Goal: Transaction & Acquisition: Book appointment/travel/reservation

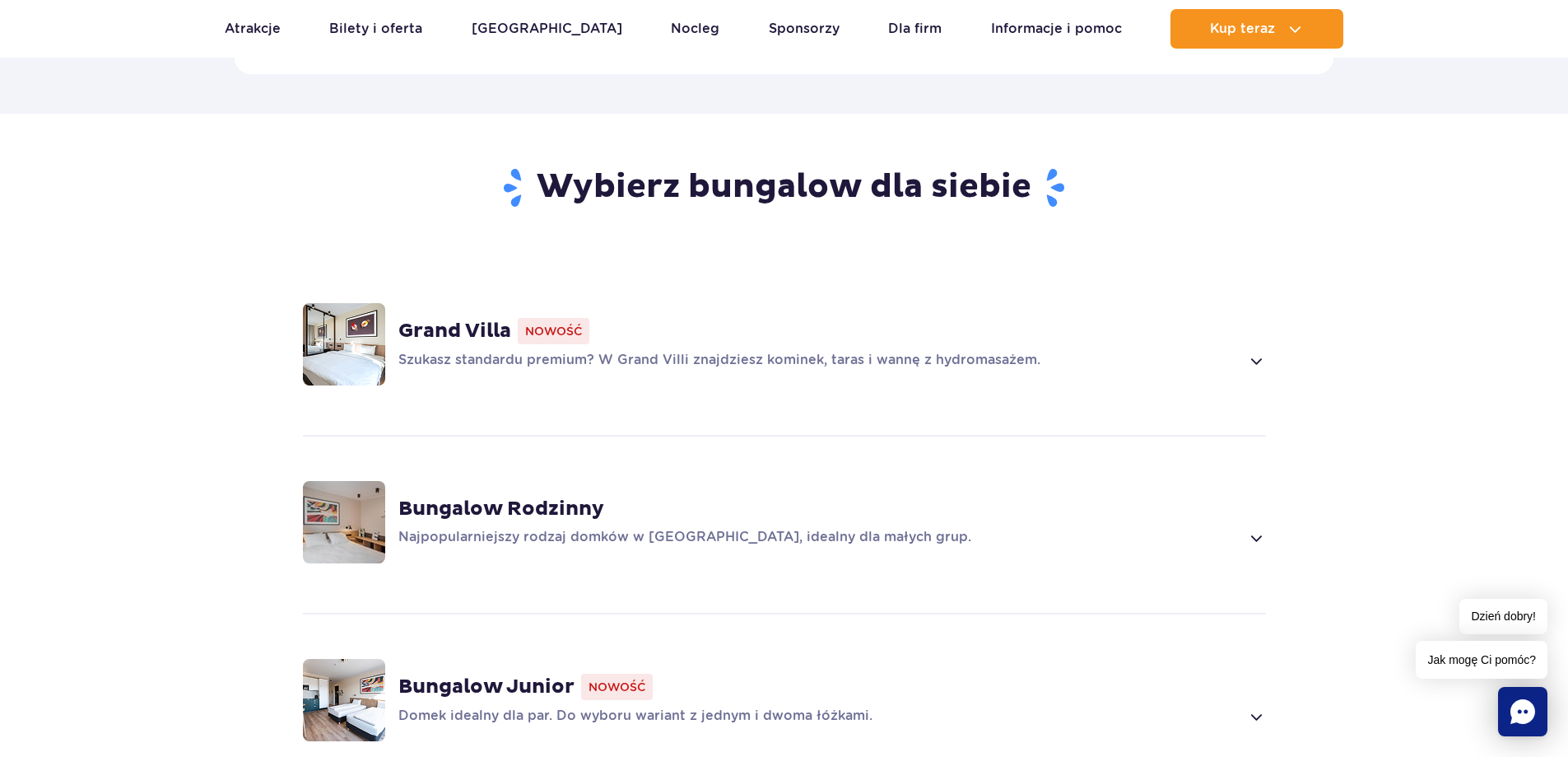
scroll to position [989, 0]
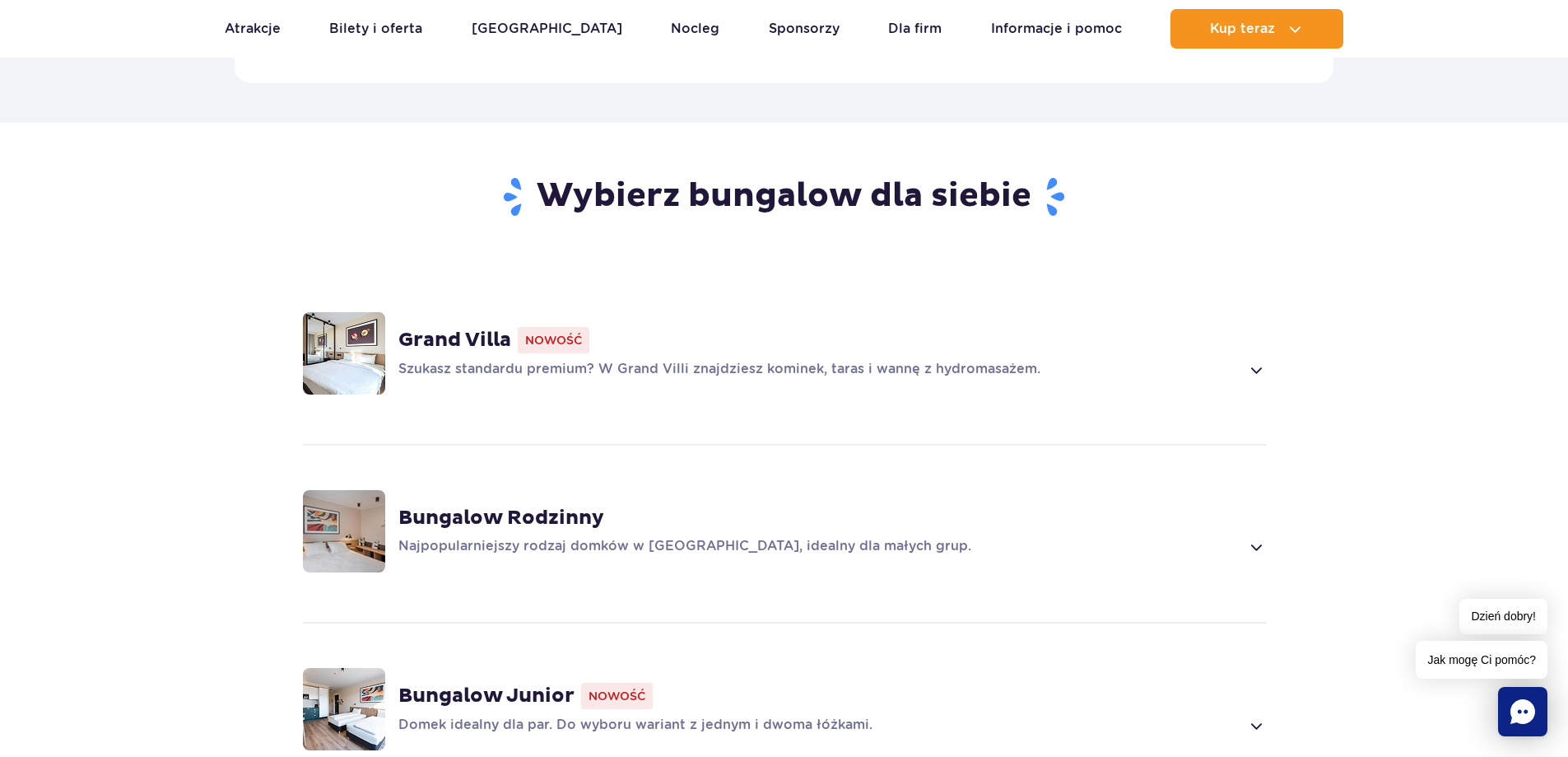
click at [1252, 360] on span at bounding box center [1255, 370] width 19 height 20
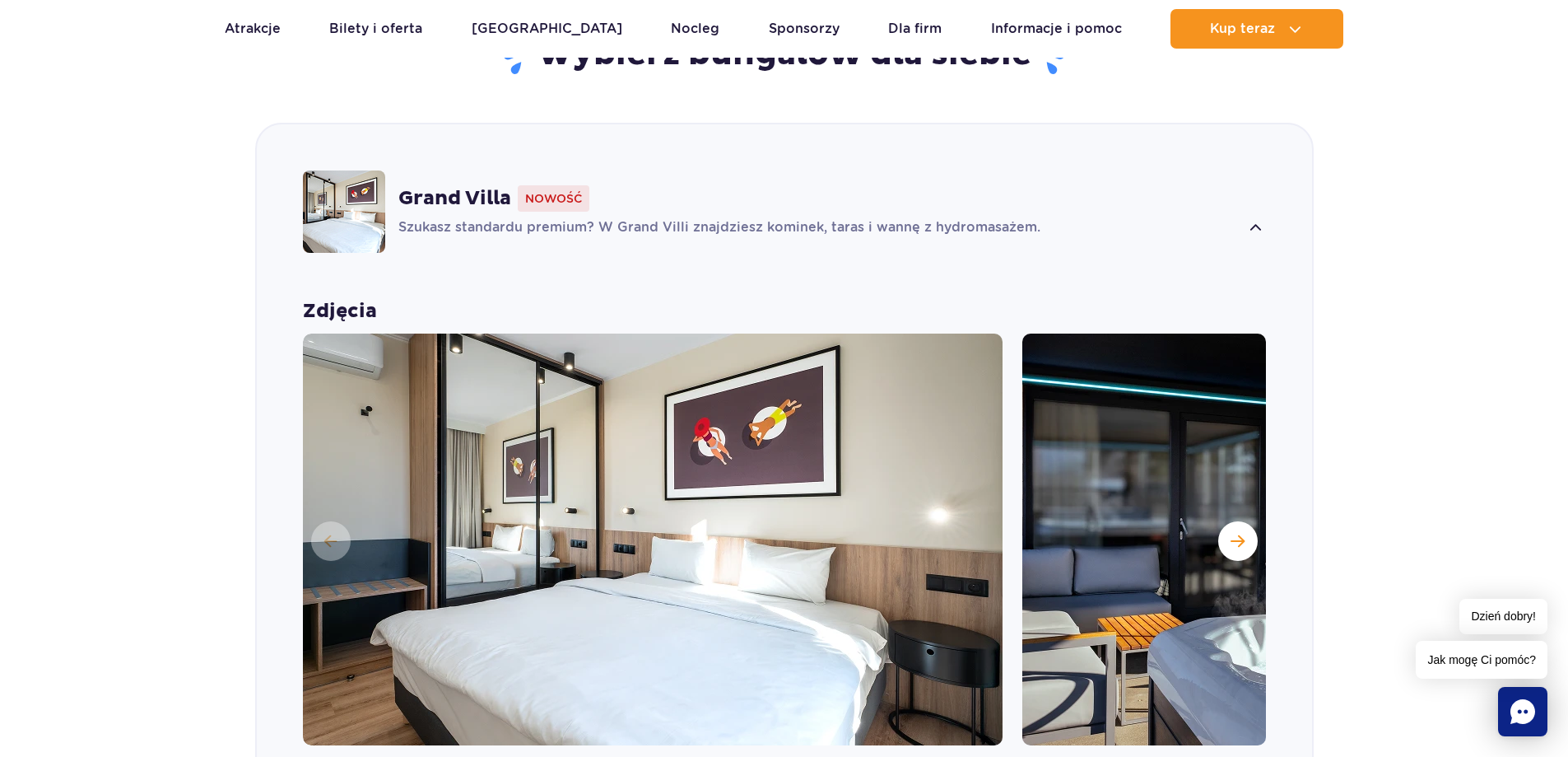
scroll to position [1154, 0]
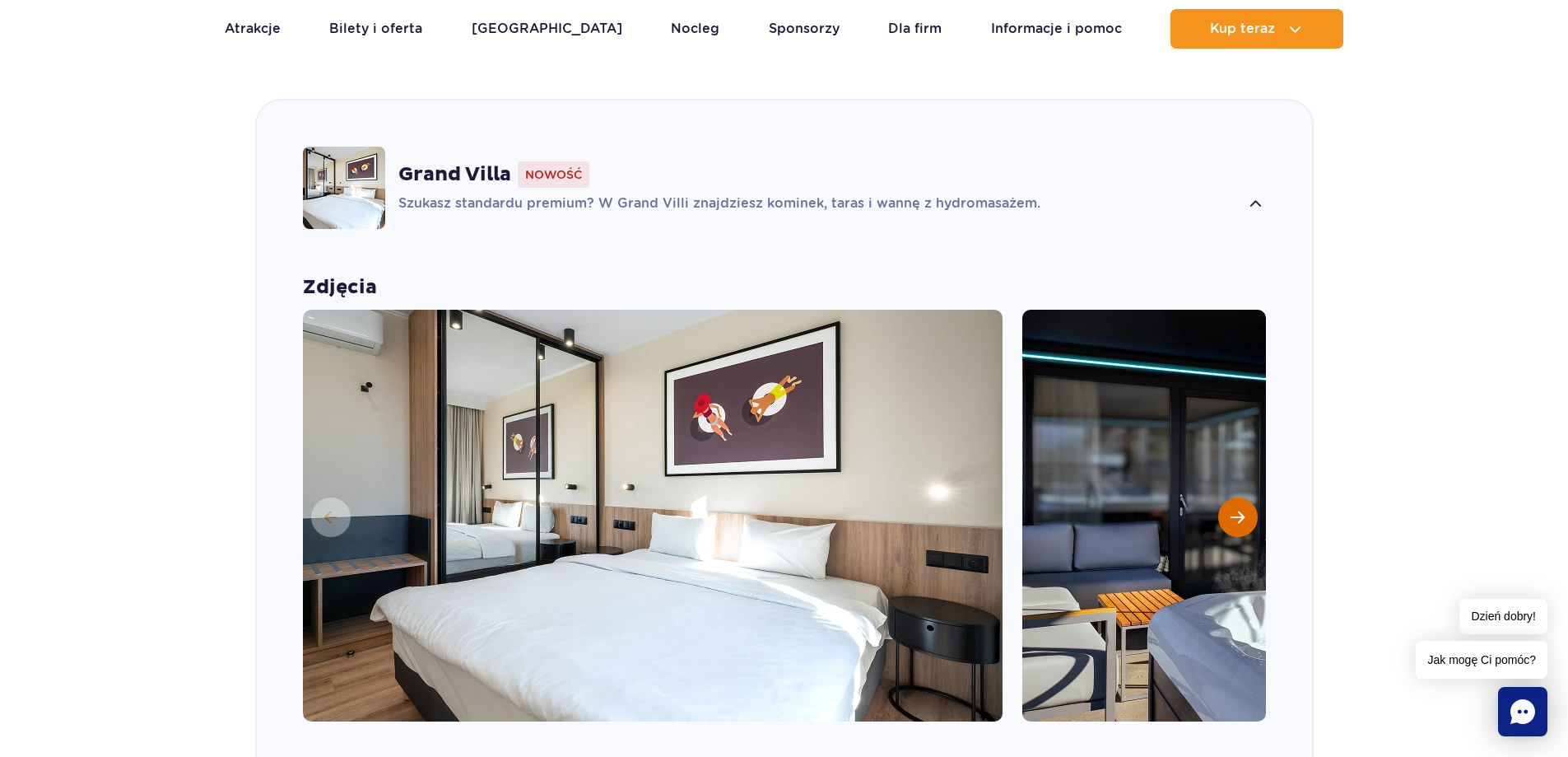
click at [1232, 509] on span "Następny slajd" at bounding box center [1237, 517] width 14 height 15
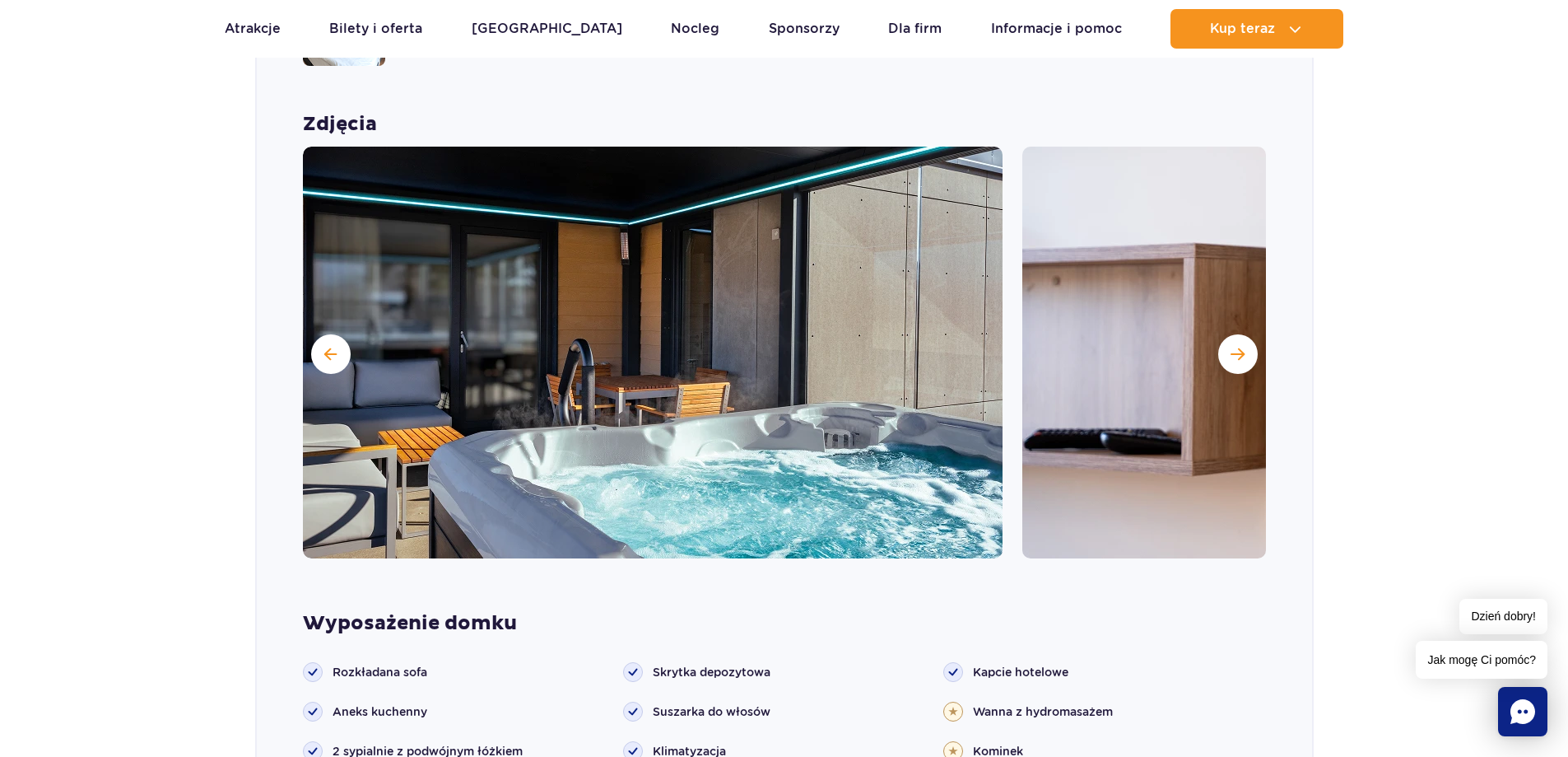
scroll to position [1318, 0]
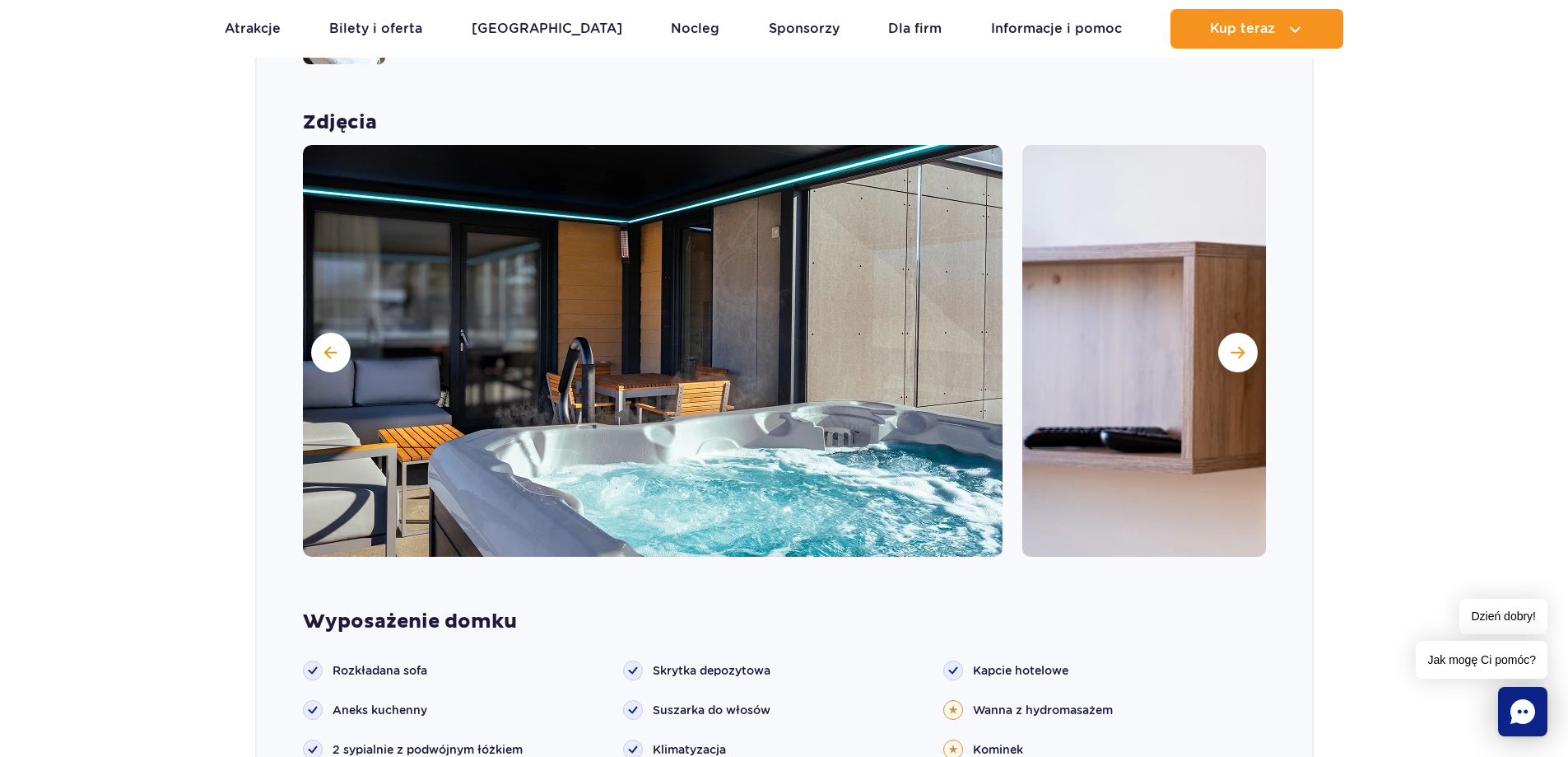
drag, startPoint x: 1381, startPoint y: 293, endPoint x: 1335, endPoint y: 310, distance: 49.0
click at [1381, 293] on section "Wybierz bungalow dla siebie Grand Villa Nowość Szukasz standardu premium? W Gra…" at bounding box center [784, 657] width 1568 height 1729
click at [1237, 345] on span "Następny slajd" at bounding box center [1237, 353] width 14 height 15
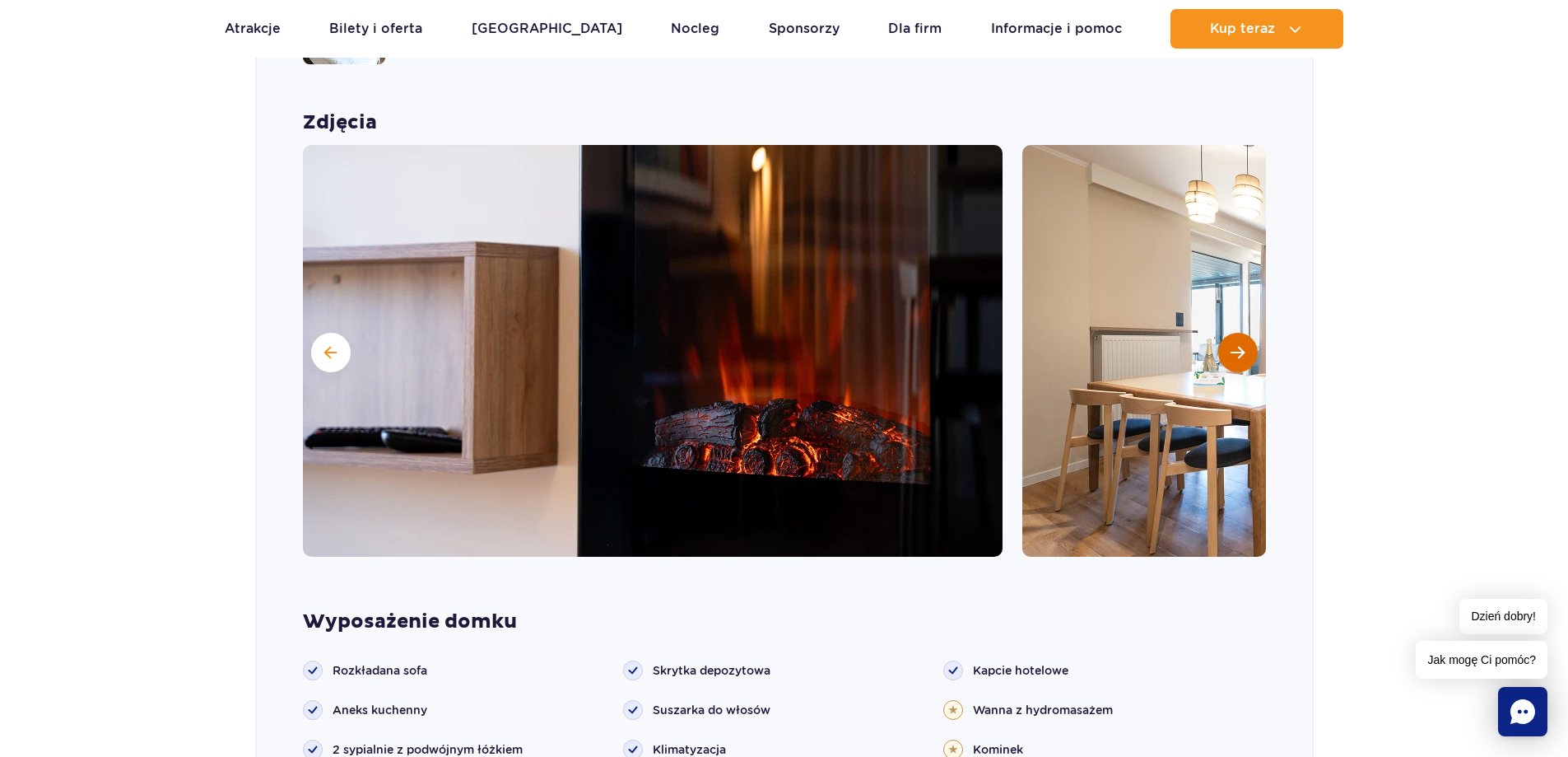
click at [1238, 345] on span "Następny slajd" at bounding box center [1237, 353] width 14 height 15
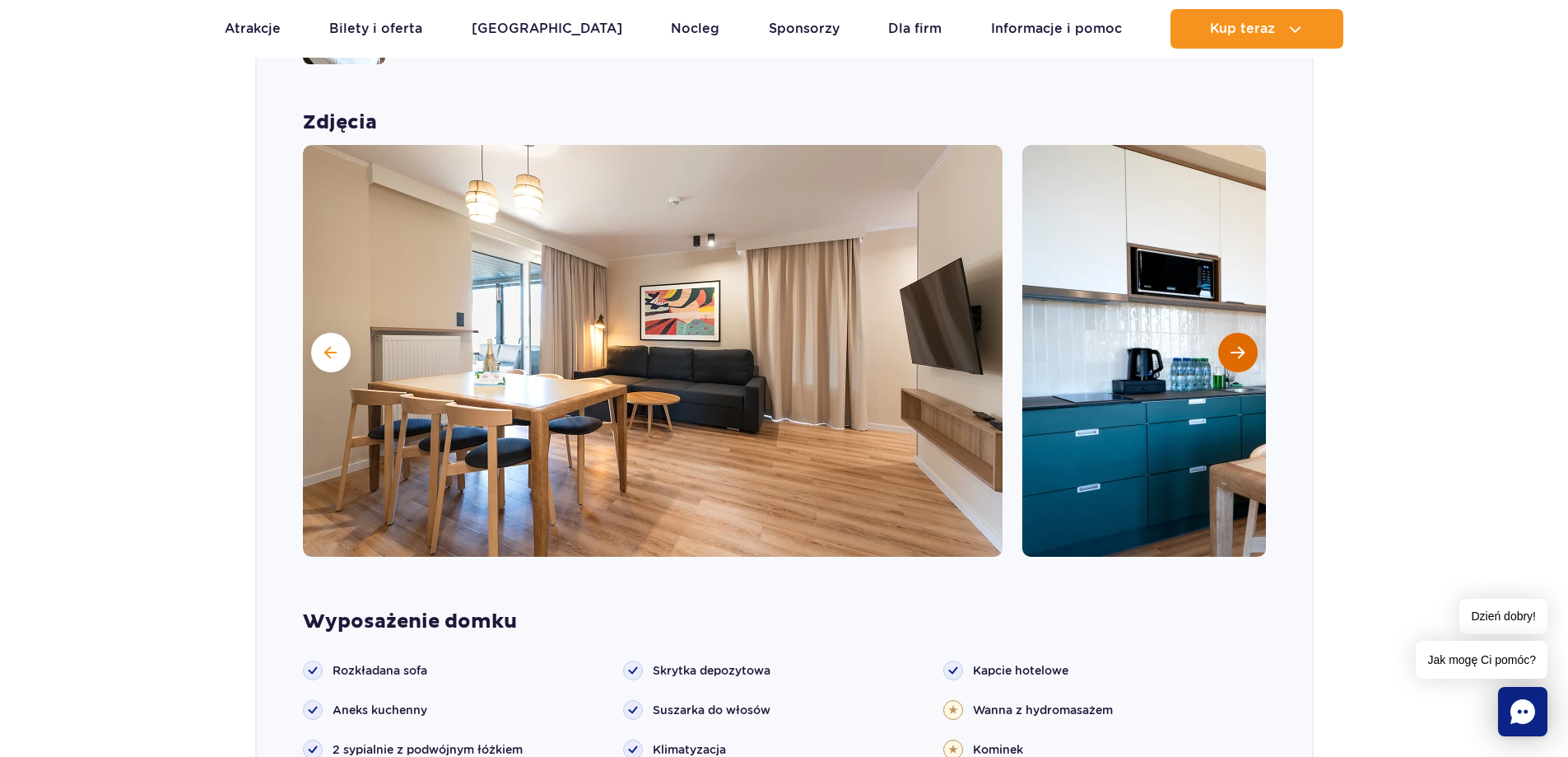
click at [1238, 345] on span "Następny slajd" at bounding box center [1237, 353] width 14 height 15
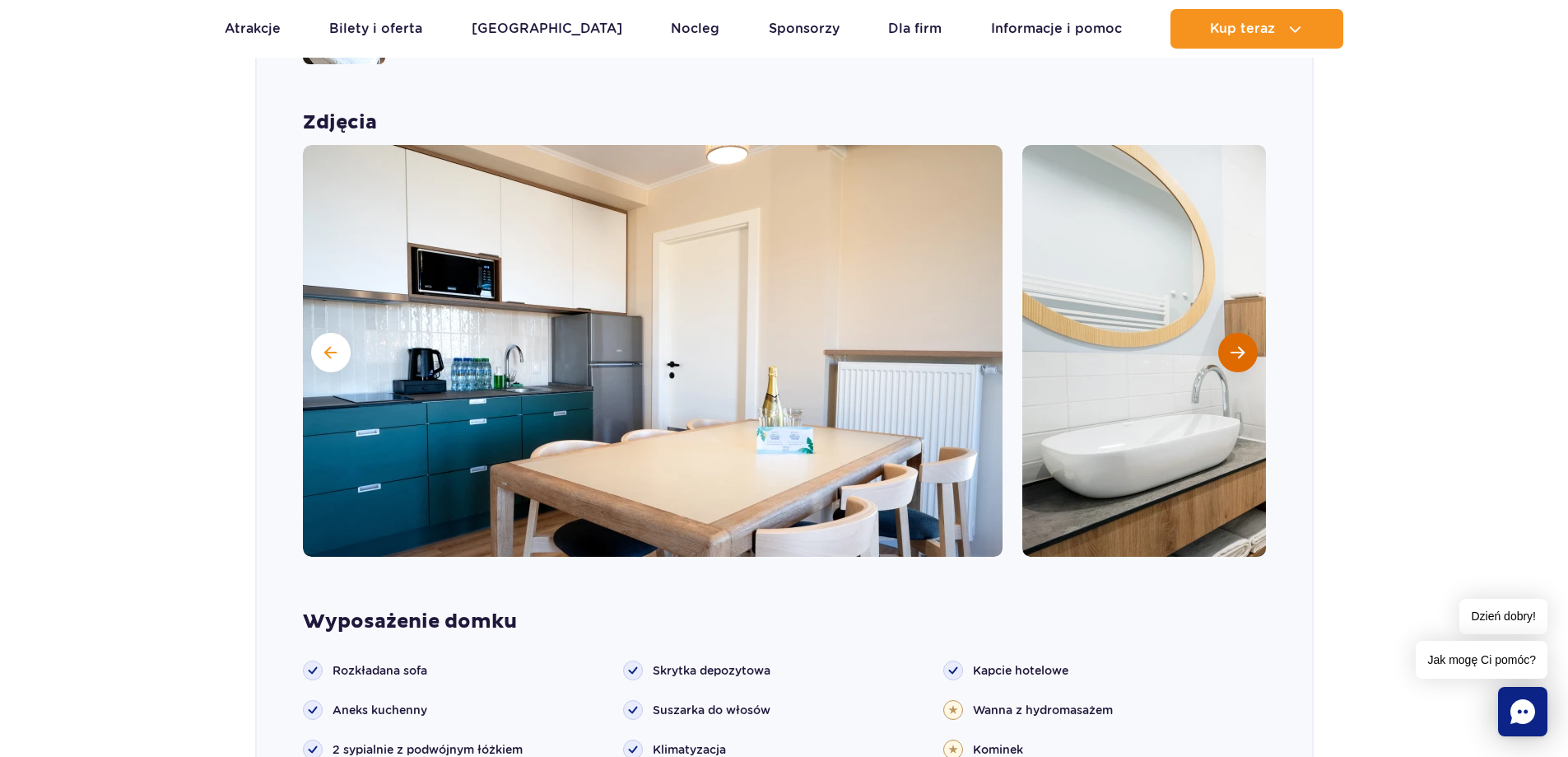
click at [1238, 345] on span "Następny slajd" at bounding box center [1237, 353] width 14 height 15
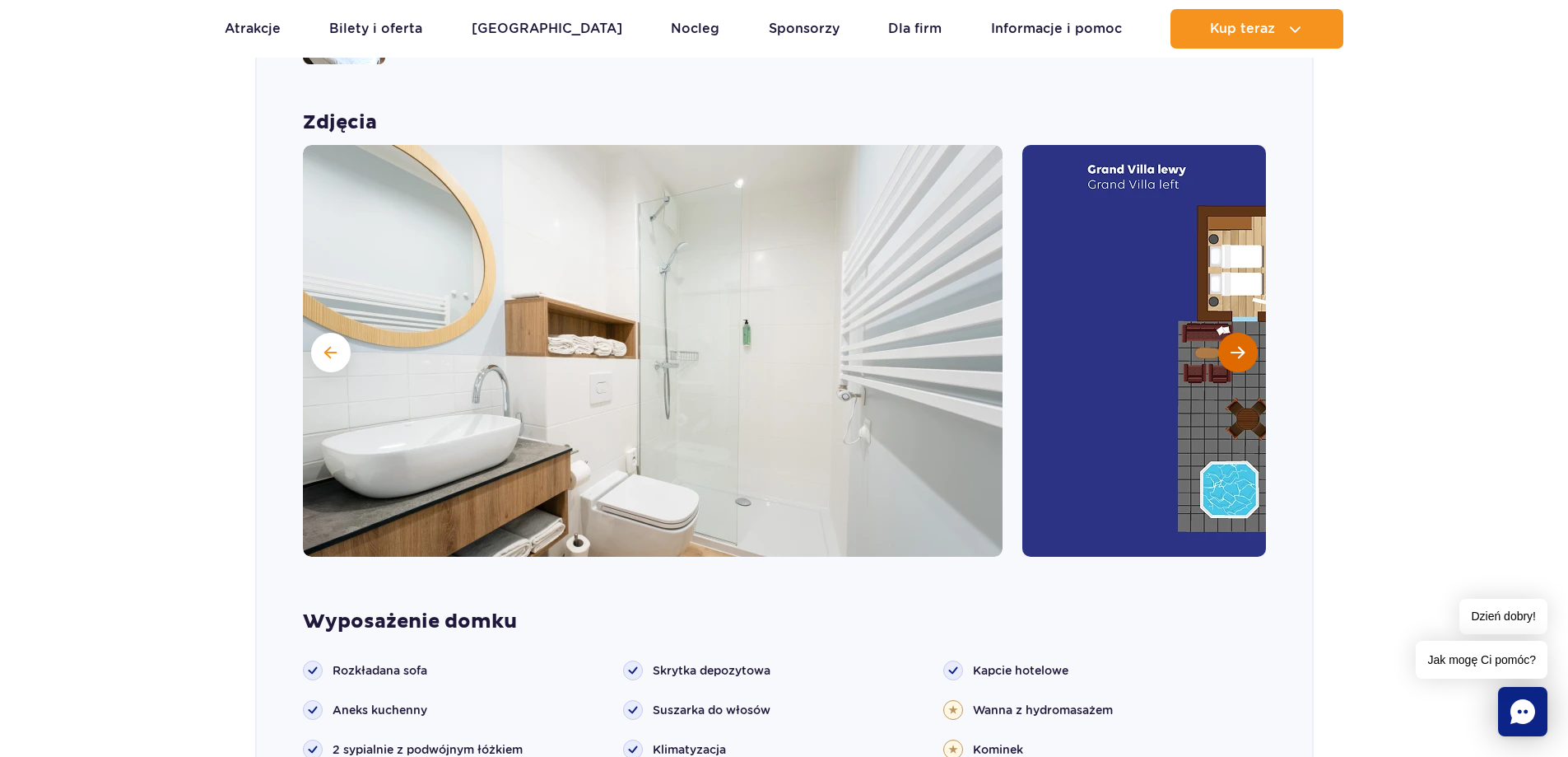
click at [1238, 345] on span "Następny slajd" at bounding box center [1237, 353] width 14 height 15
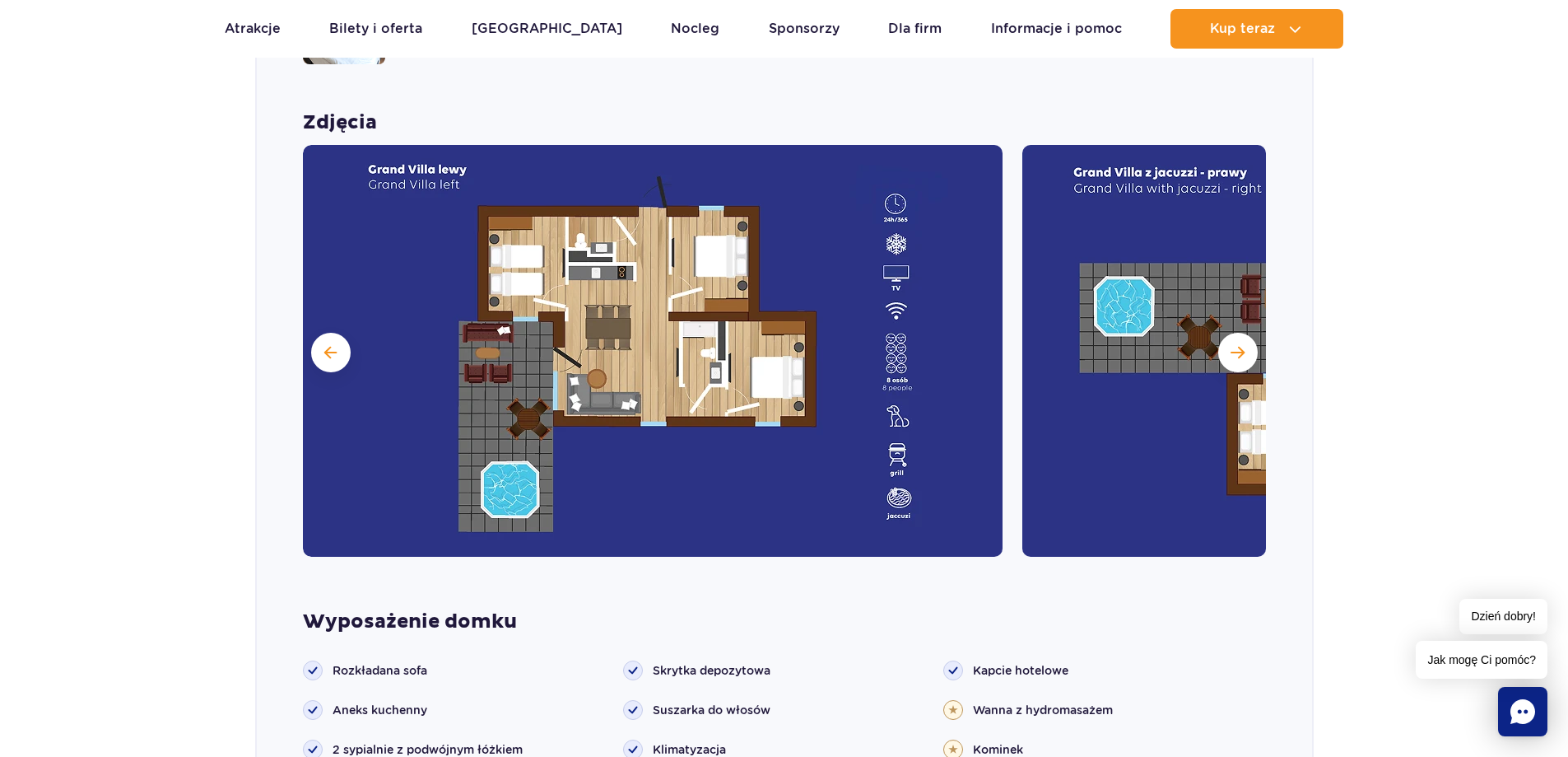
click at [208, 688] on section "Wybierz bungalow dla siebie Grand Villa Nowość Szukasz standardu premium? W Gra…" at bounding box center [784, 657] width 1568 height 1729
click at [1238, 583] on div "Zdjęcia" at bounding box center [784, 560] width 1055 height 901
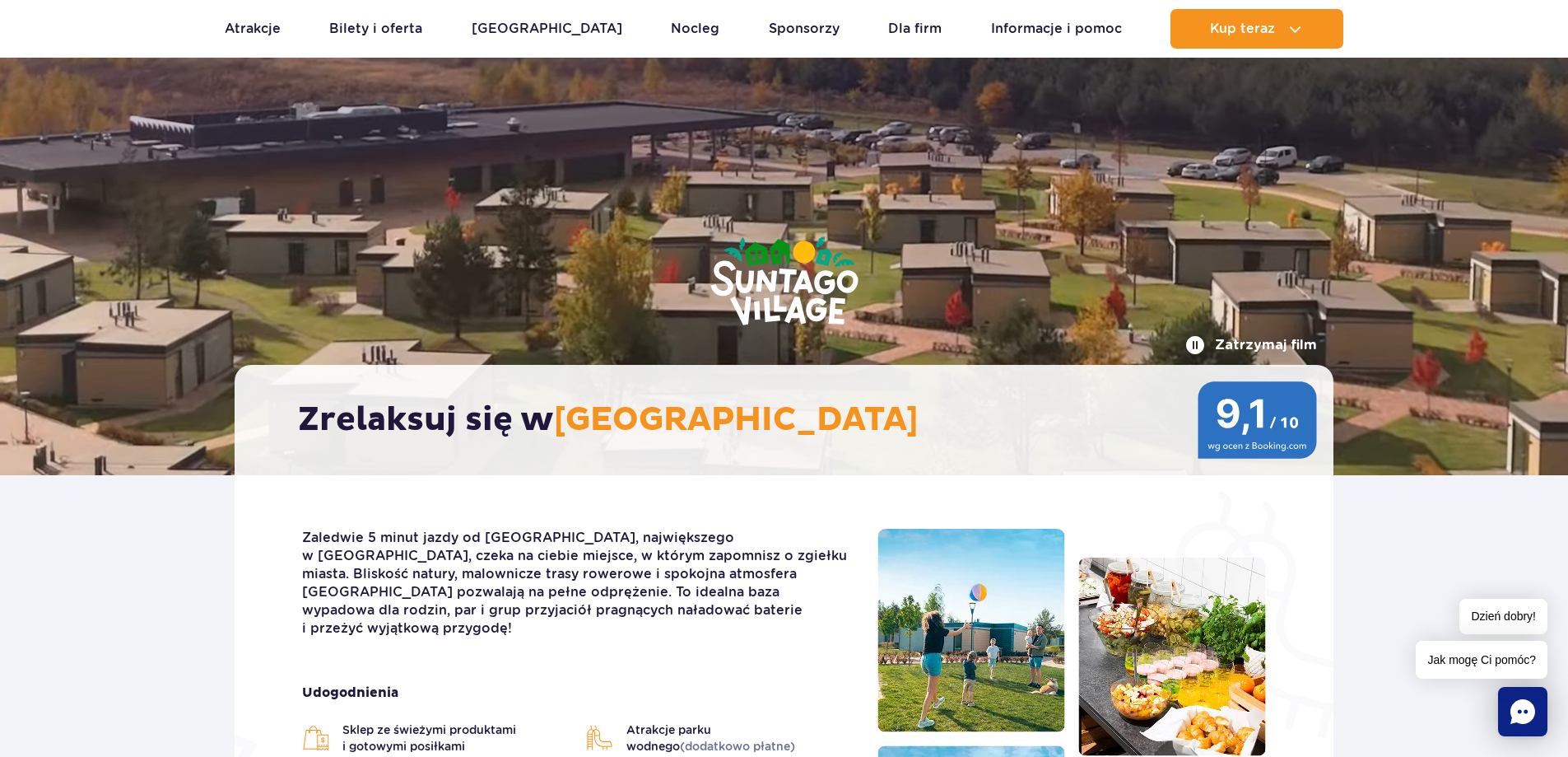
scroll to position [0, 0]
